Goal: Transaction & Acquisition: Book appointment/travel/reservation

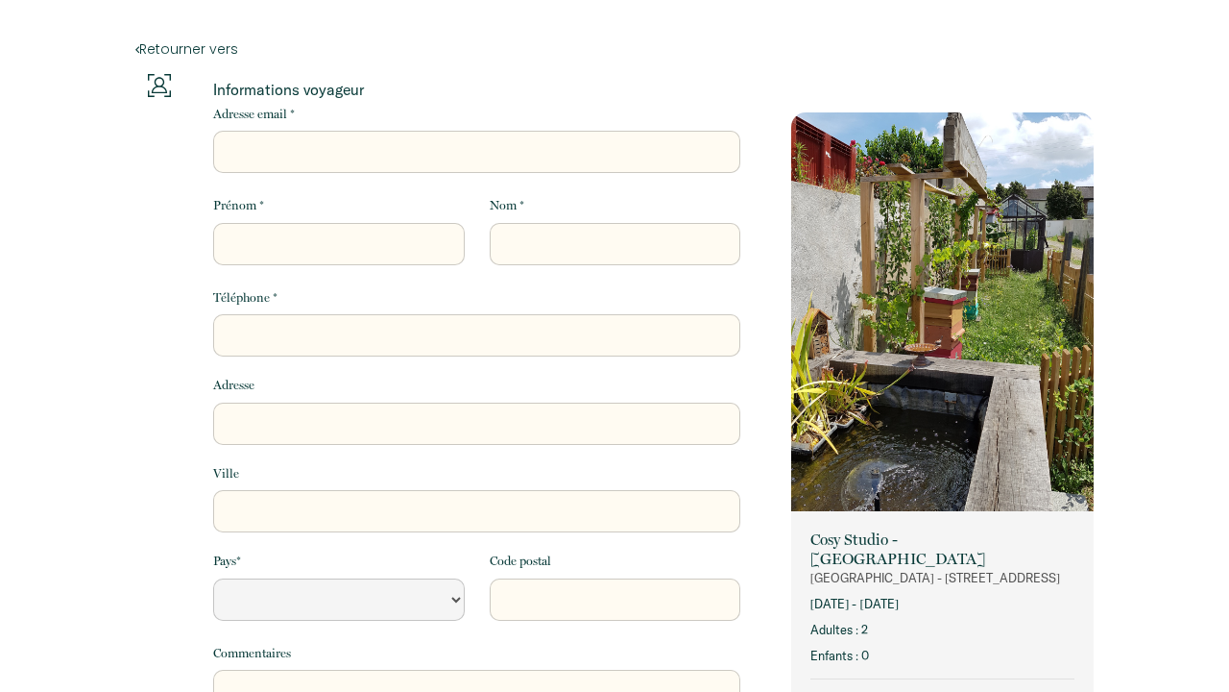
select select "Default select example"
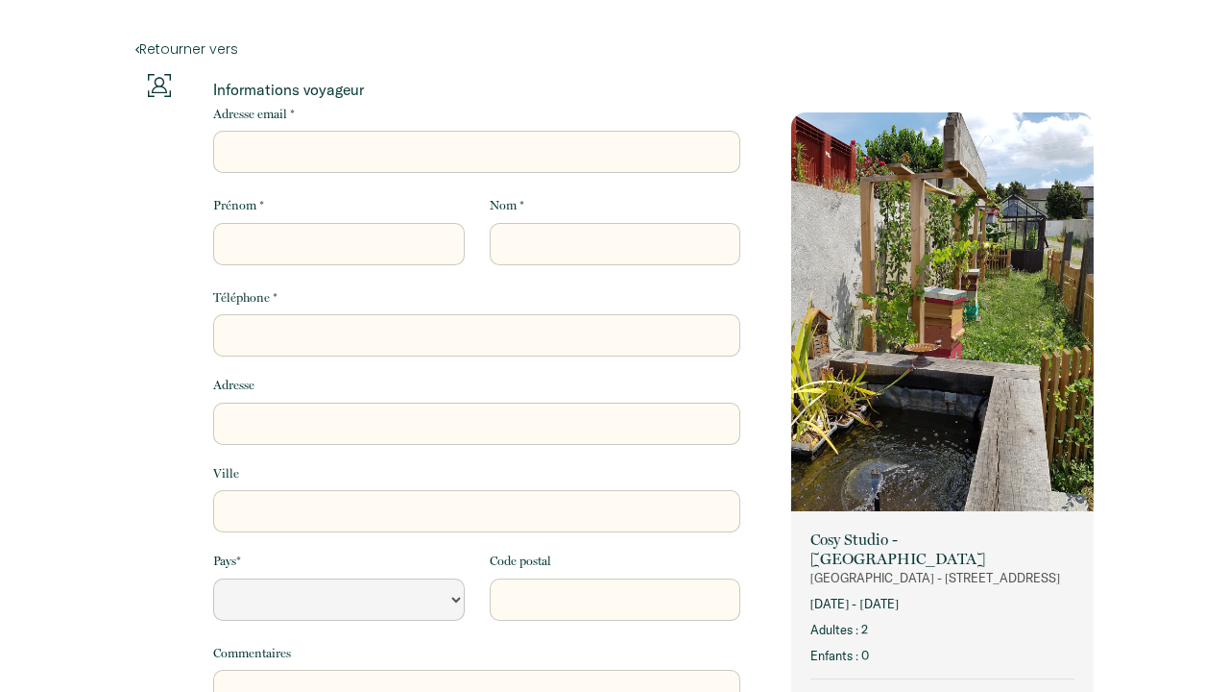
select select "Default select example"
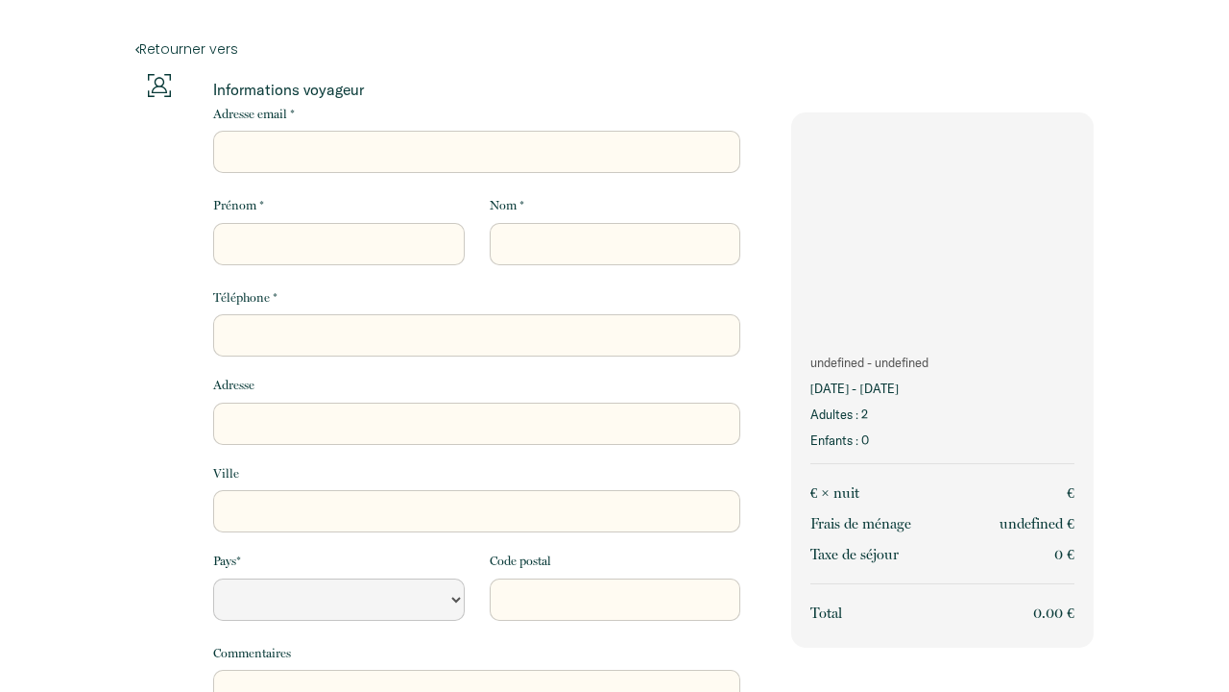
select select "Default select example"
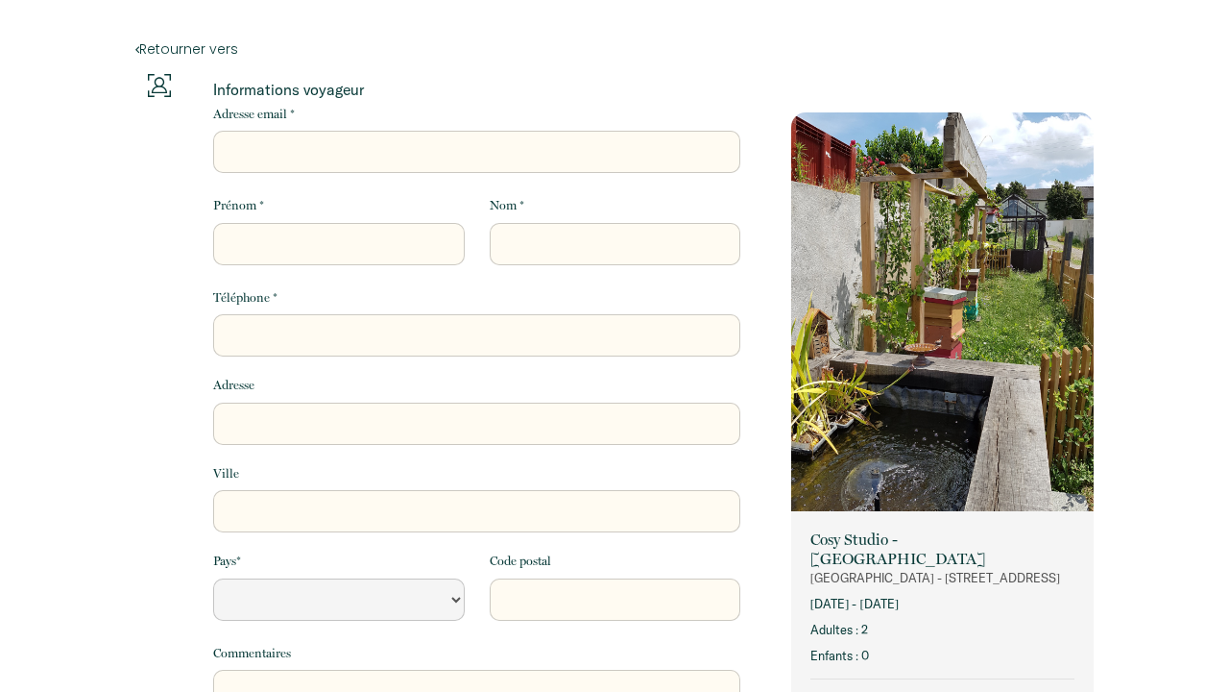
select select "Default select example"
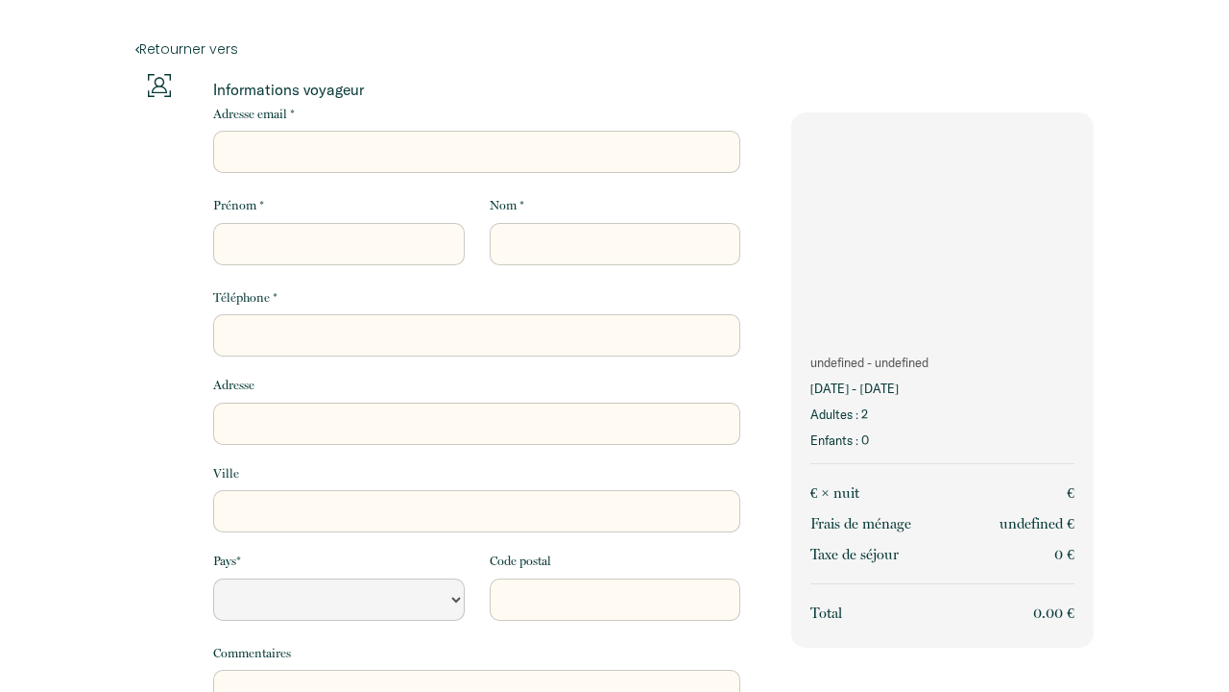
select select "Default select example"
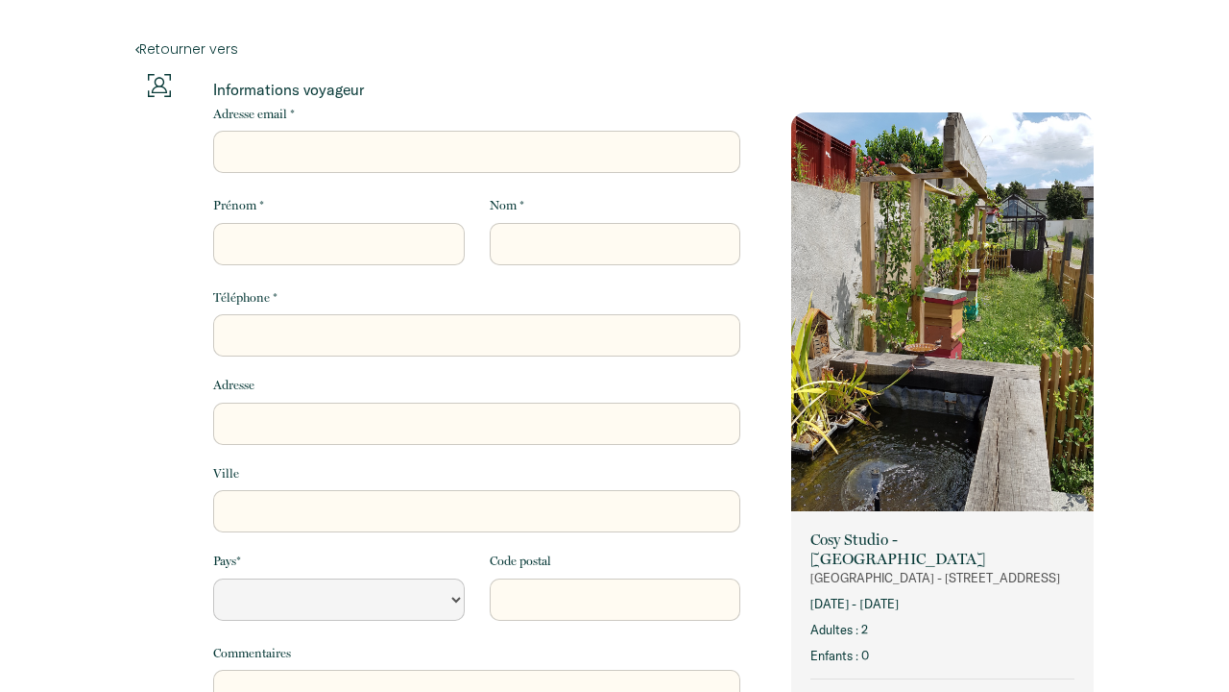
select select "Default select example"
